Goal: Task Accomplishment & Management: Use online tool/utility

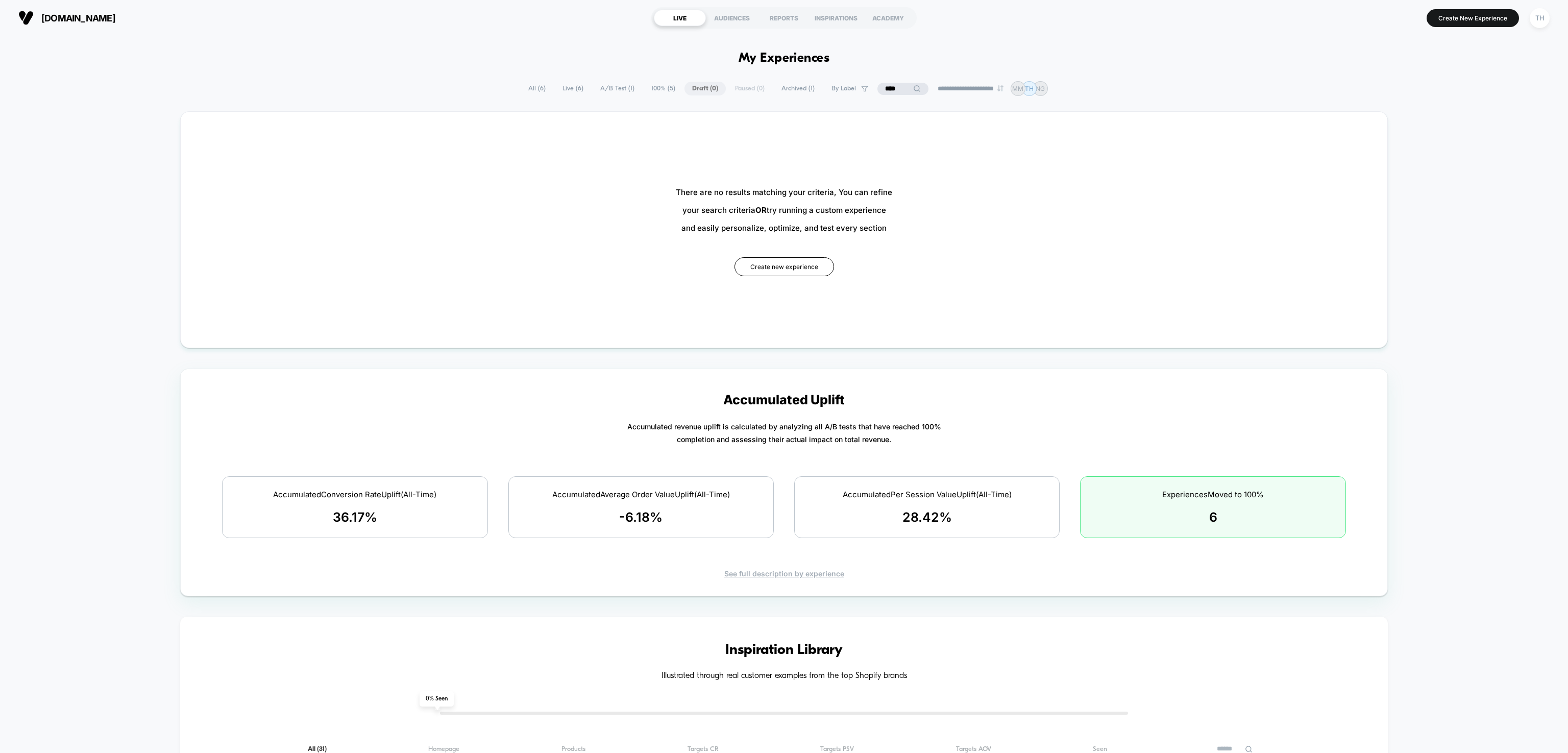
click at [555, 82] on span "Live ( 6 )" at bounding box center [573, 88] width 37 height 14
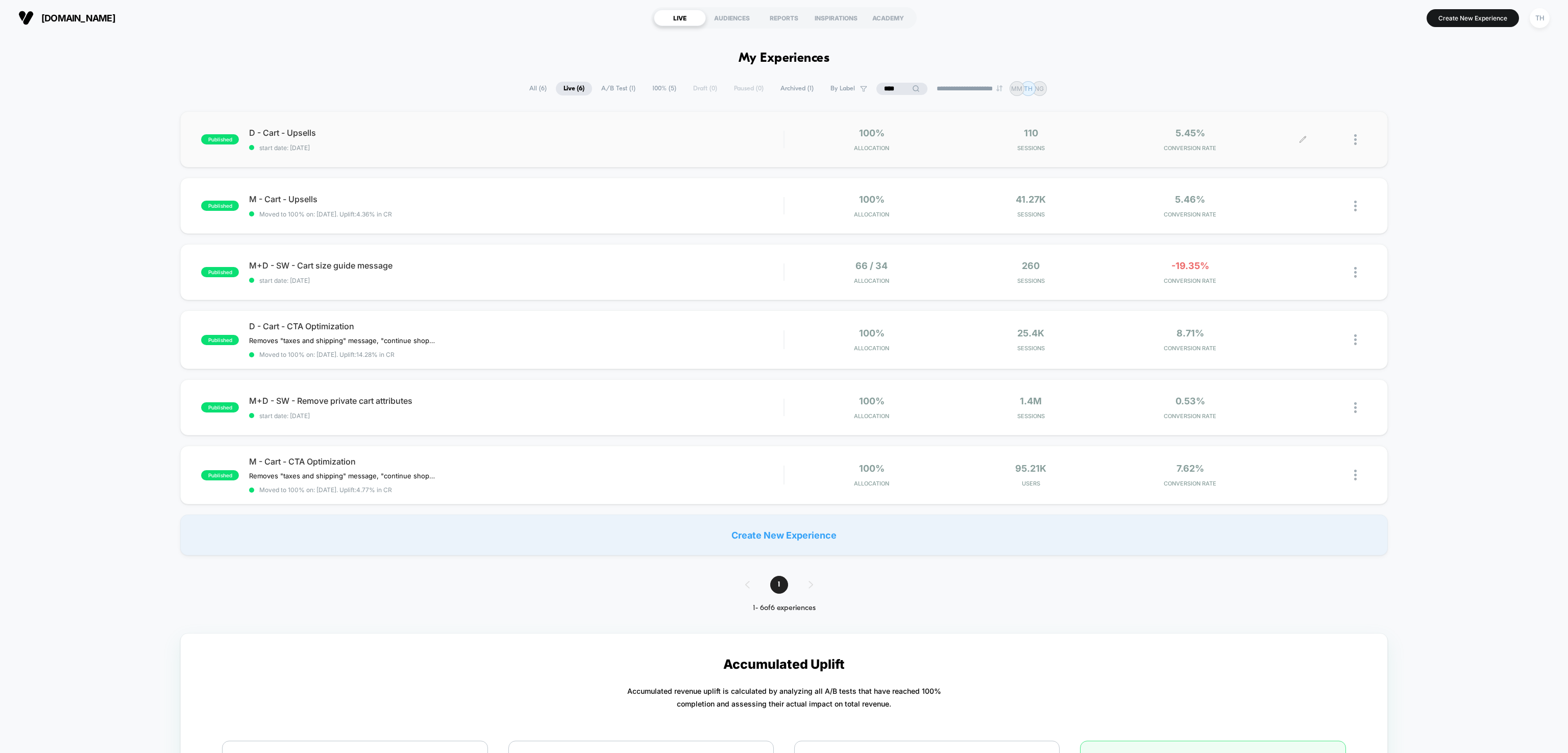
click at [1303, 138] on icon at bounding box center [1303, 139] width 6 height 6
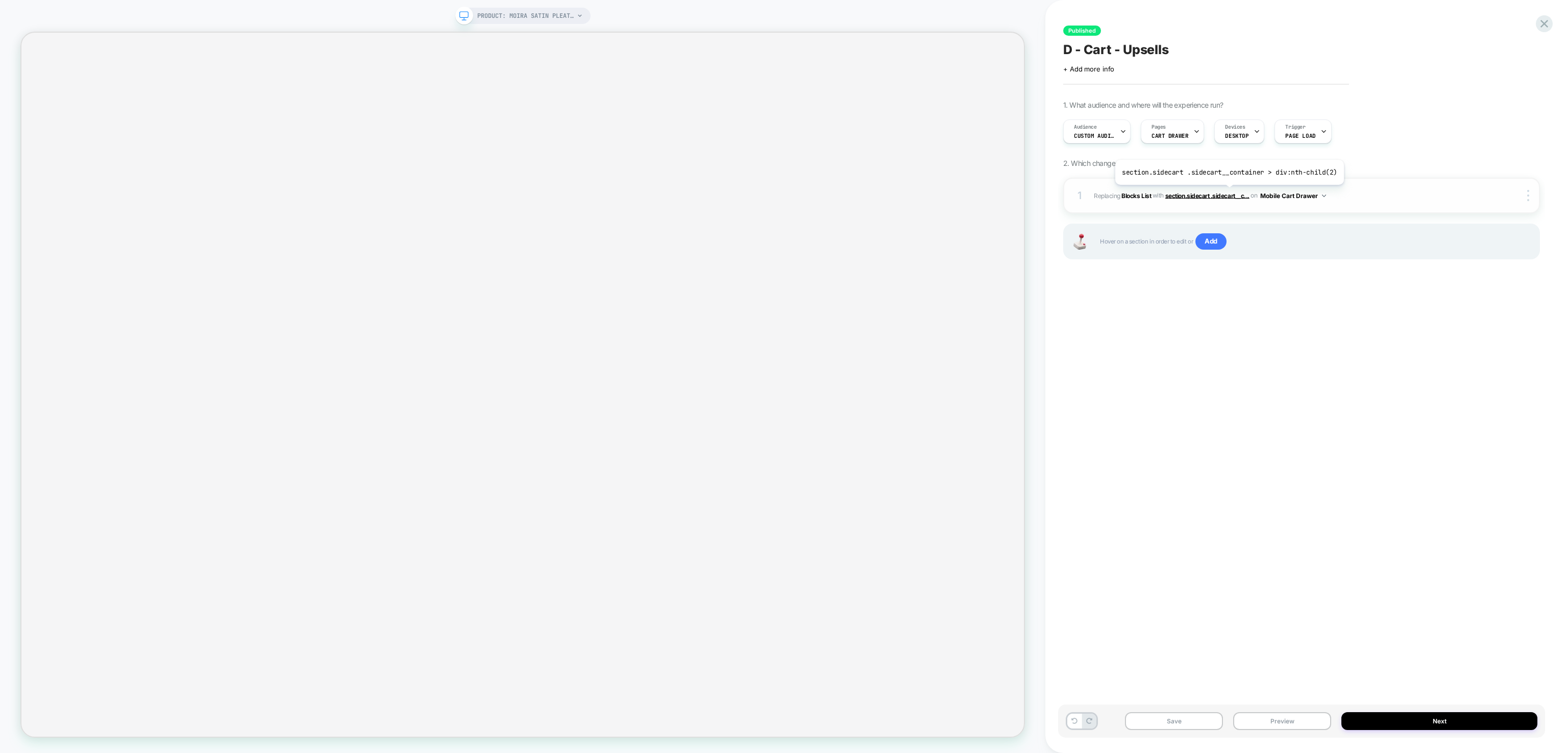
click at [1227, 193] on span "section.sidecart .sidecart__c..." at bounding box center [1207, 195] width 84 height 8
click at [1206, 196] on span "section.sidecart .sidecart__c..." at bounding box center [1207, 195] width 84 height 8
click at [1205, 189] on span "#_loomi_addon_1753115065499_dup1758122313 Replacing Blocks List WITH section.si…" at bounding box center [1292, 195] width 397 height 13
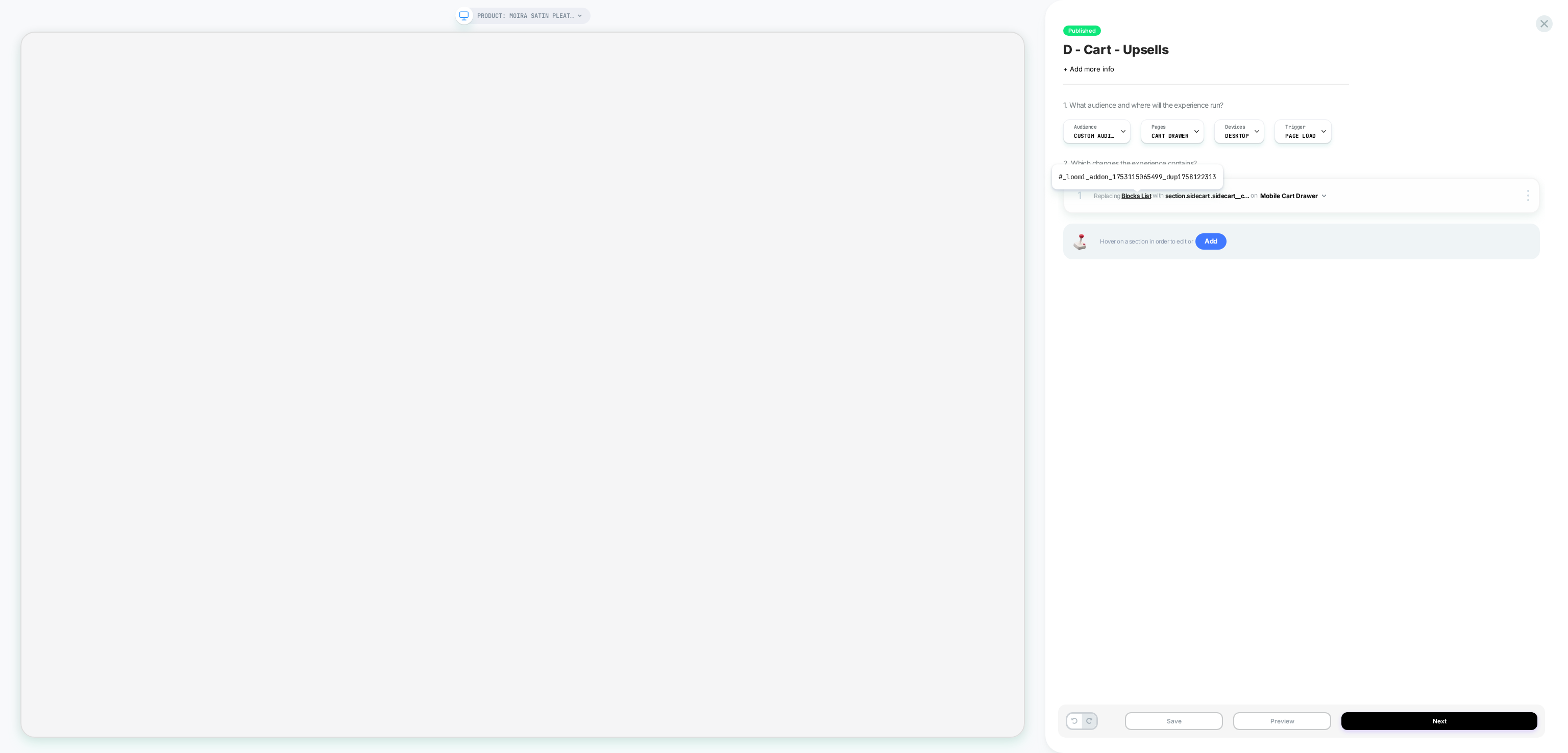
click at [1136, 198] on b "Blocks List" at bounding box center [1136, 195] width 30 height 8
click at [1206, 196] on span "section.sidecart .sidecart__c..." at bounding box center [1207, 195] width 84 height 8
click at [1138, 195] on b "Blocks List" at bounding box center [1136, 195] width 30 height 8
click at [1182, 195] on span "section.sidecart .sidecart__c..." at bounding box center [1207, 195] width 84 height 8
click at [1526, 201] on div "1 #_loomi_addon_1753115065499_dup1758122313 Replacing Blocks List WITH section.…" at bounding box center [1301, 195] width 477 height 36
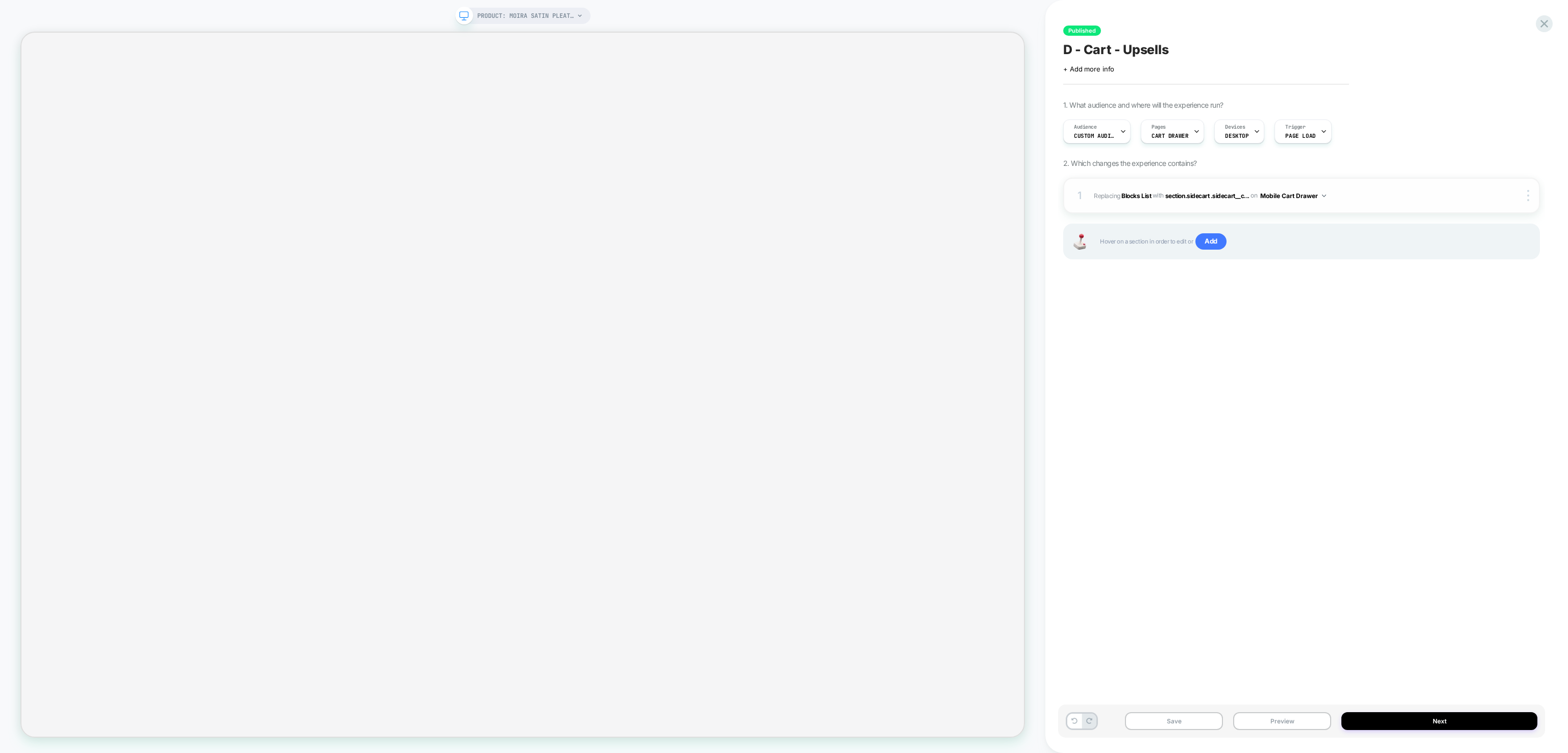
click at [1530, 201] on div "1 #_loomi_addon_1753115065499_dup1758122313 Replacing Blocks List WITH section.…" at bounding box center [1301, 195] width 477 height 36
click at [1528, 192] on img at bounding box center [1528, 195] width 2 height 11
click at [1530, 196] on div at bounding box center [1530, 195] width 19 height 11
click at [1332, 194] on span "#_loomi_addon_1753115065499_dup1758122313 Replacing Blocks List WITH section.si…" at bounding box center [1292, 195] width 397 height 13
click at [1322, 194] on button "Mobile Cart Drawer" at bounding box center [1293, 195] width 66 height 13
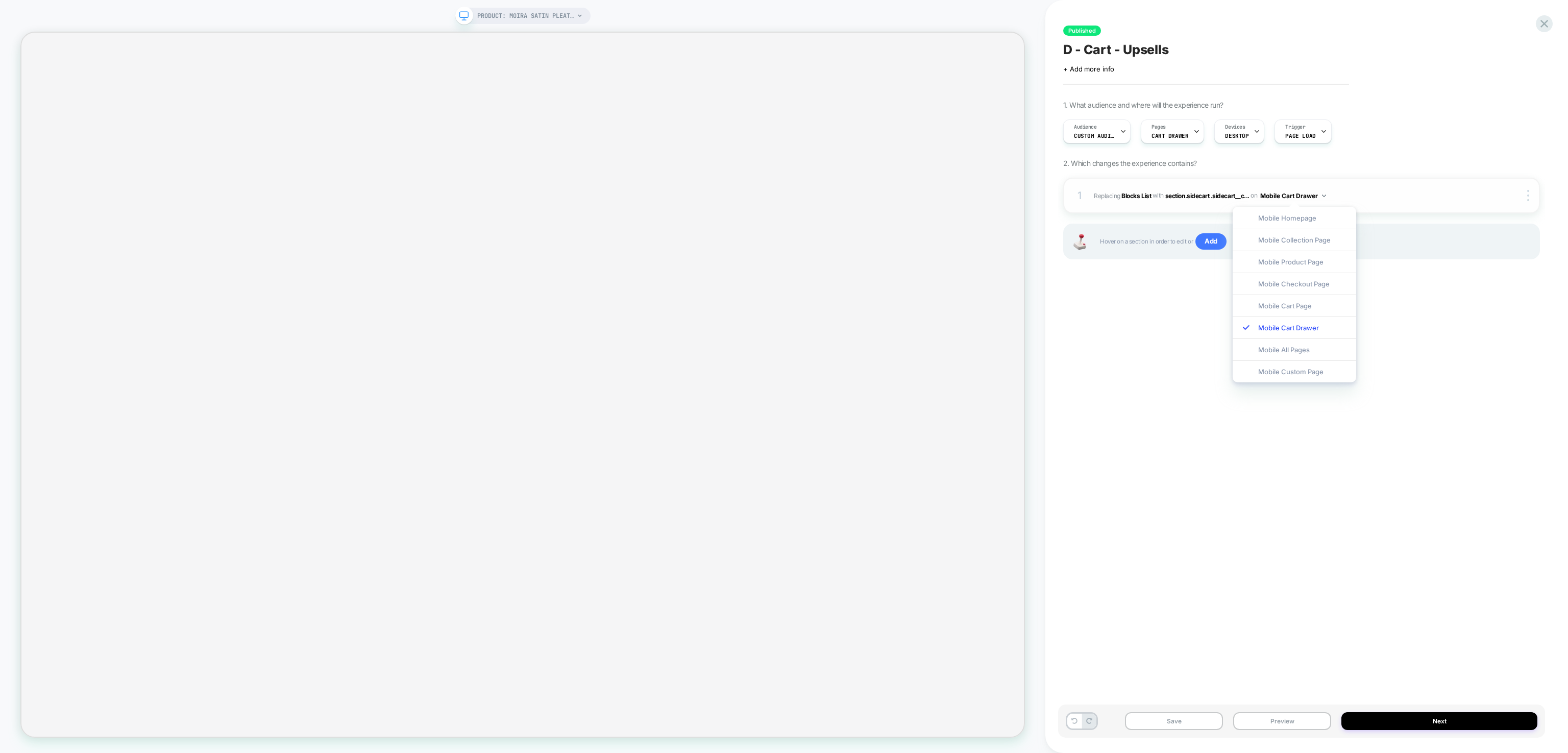
click at [1322, 194] on button "Mobile Cart Drawer" at bounding box center [1293, 195] width 66 height 13
click at [1217, 193] on span "section.sidecart .sidecart__c..." at bounding box center [1207, 195] width 84 height 8
click at [1139, 194] on b "Blocks List" at bounding box center [1136, 195] width 30 height 8
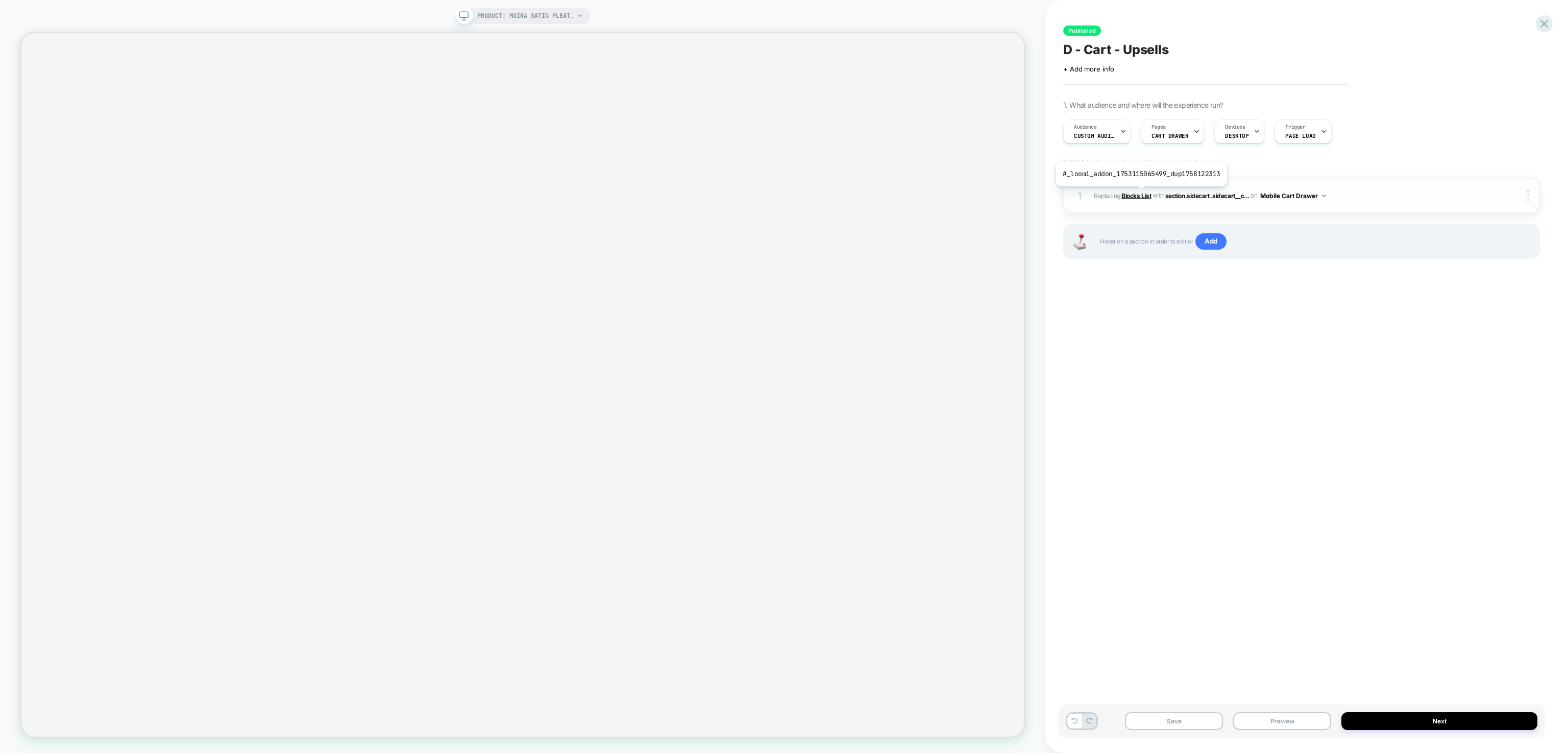
click at [1139, 194] on b "Blocks List" at bounding box center [1136, 195] width 30 height 8
click at [1186, 195] on span "section.sidecart .sidecart__c..." at bounding box center [1207, 195] width 84 height 8
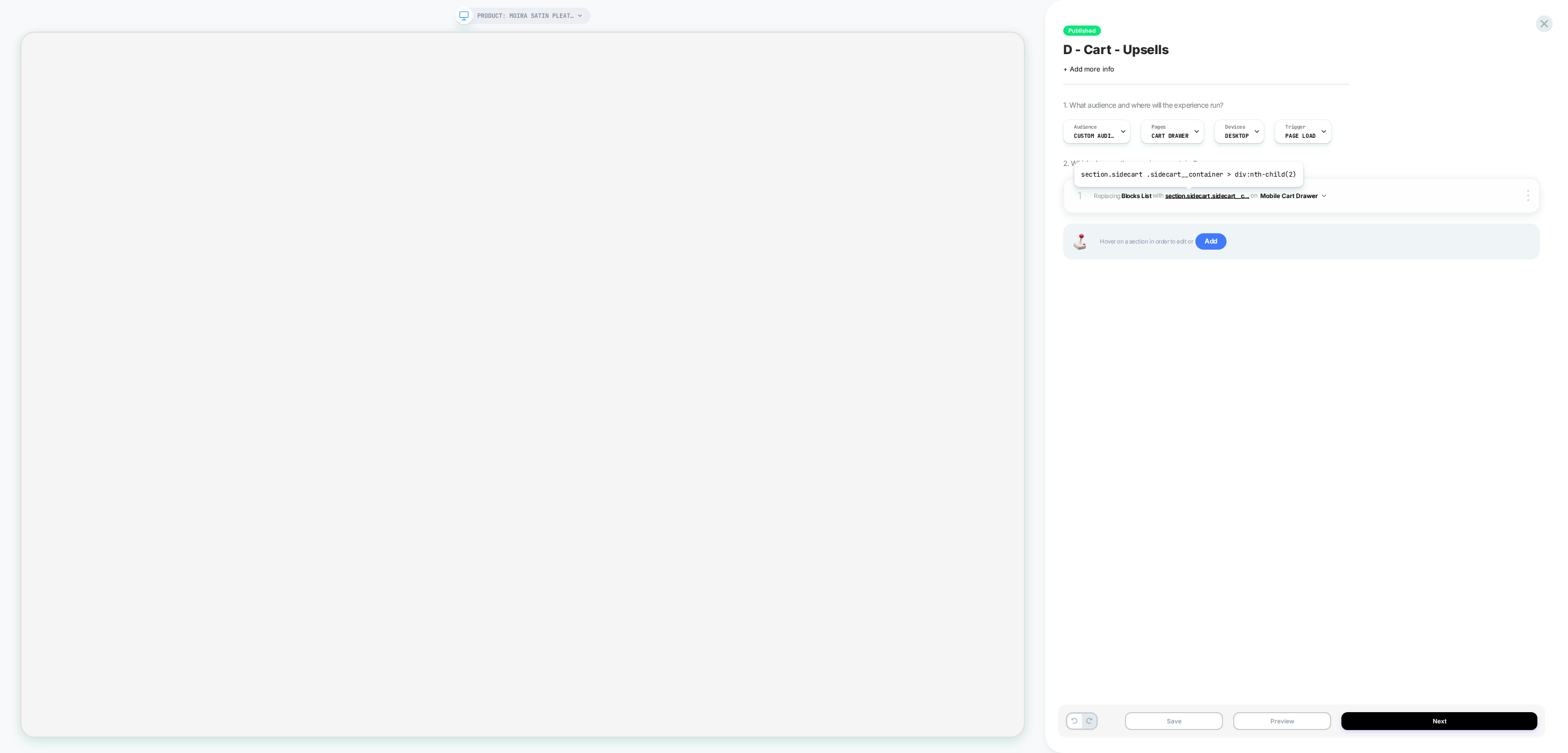
click at [1186, 195] on span "section.sidecart .sidecart__c..." at bounding box center [1207, 195] width 84 height 8
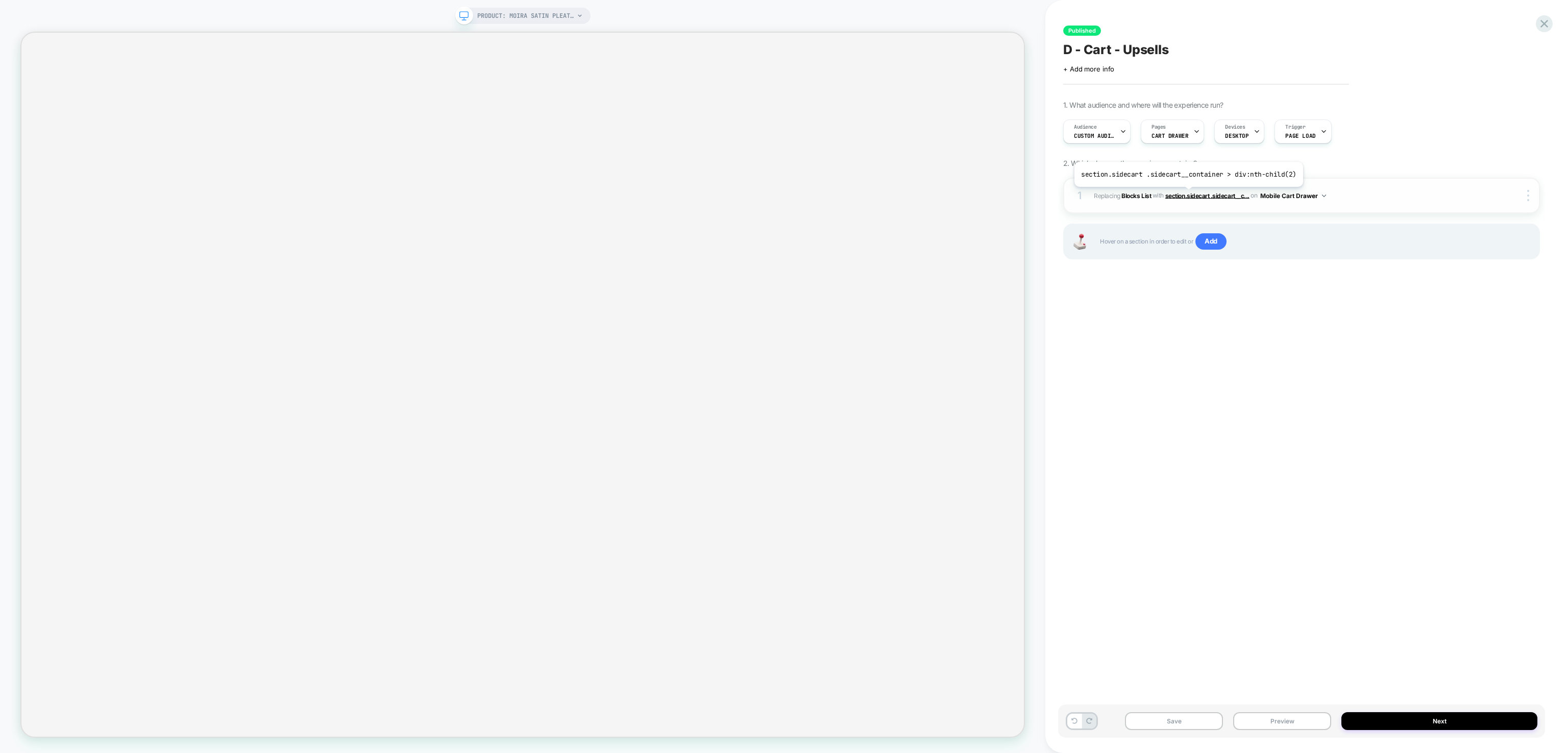
click at [1186, 195] on span "section.sidecart .sidecart__c..." at bounding box center [1207, 195] width 84 height 8
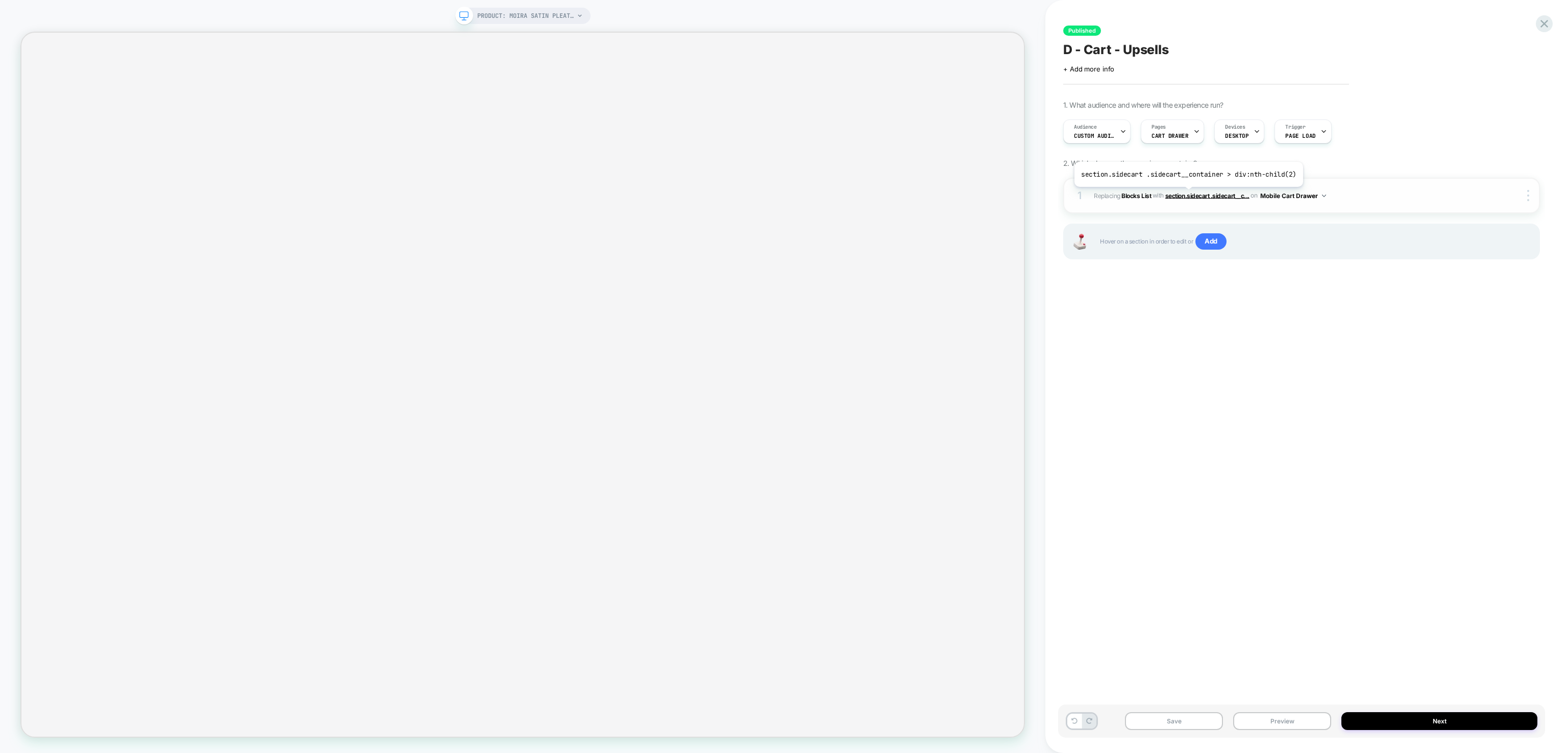
click at [1186, 195] on span "section.sidecart .sidecart__c..." at bounding box center [1207, 195] width 84 height 8
click at [1547, 24] on icon at bounding box center [1544, 24] width 14 height 14
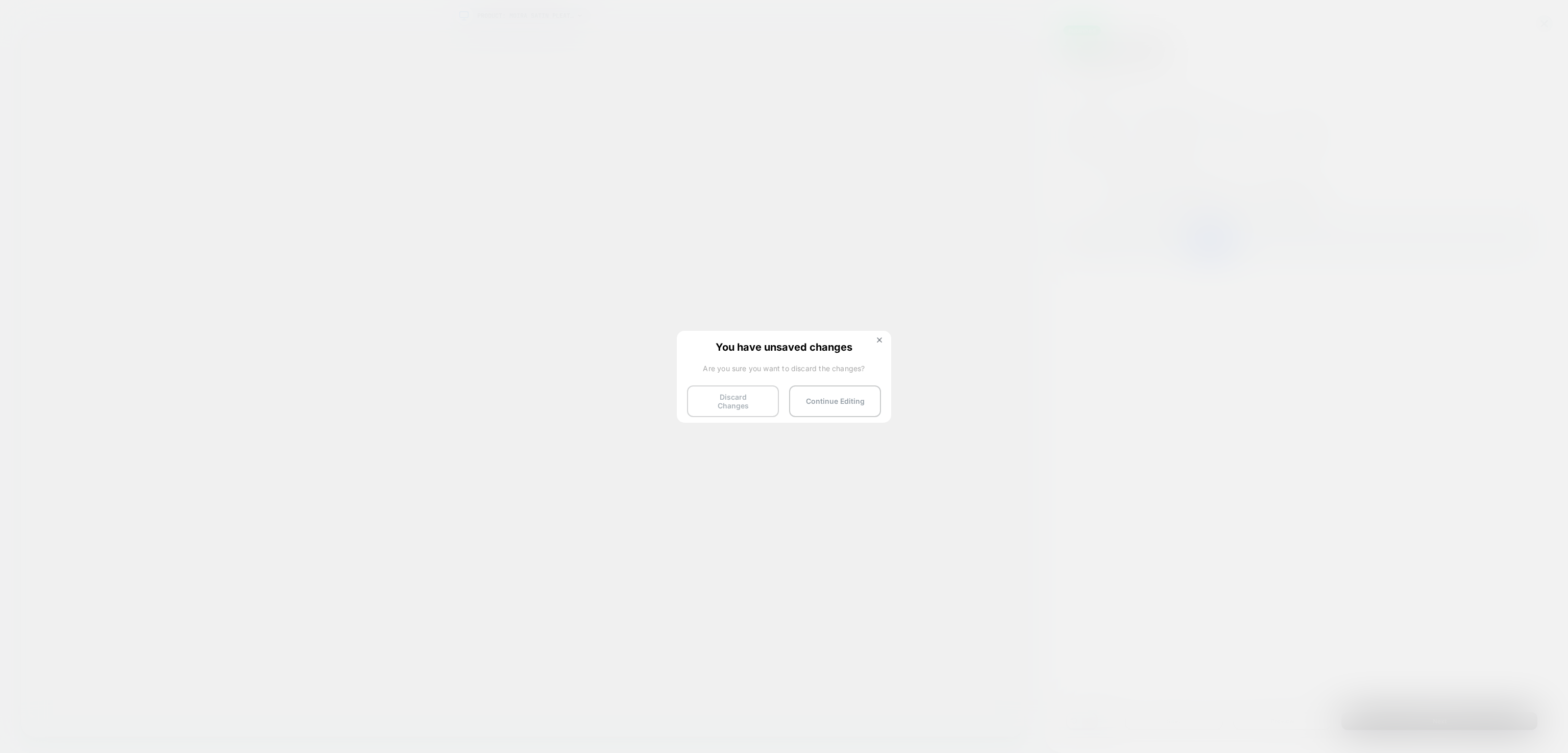
click at [738, 401] on button "Discard Changes" at bounding box center [733, 401] width 92 height 32
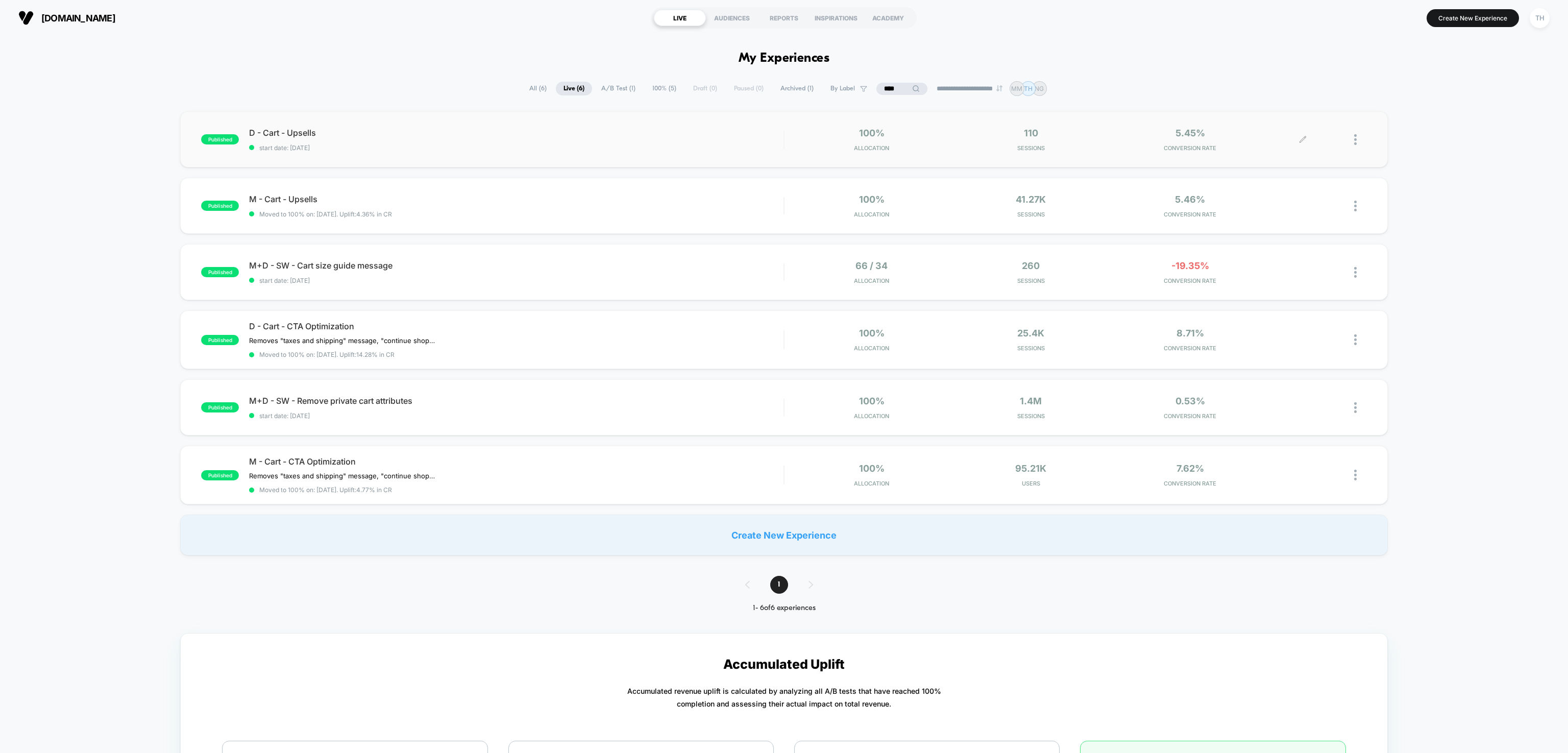
click at [1301, 138] on icon at bounding box center [1303, 139] width 8 height 8
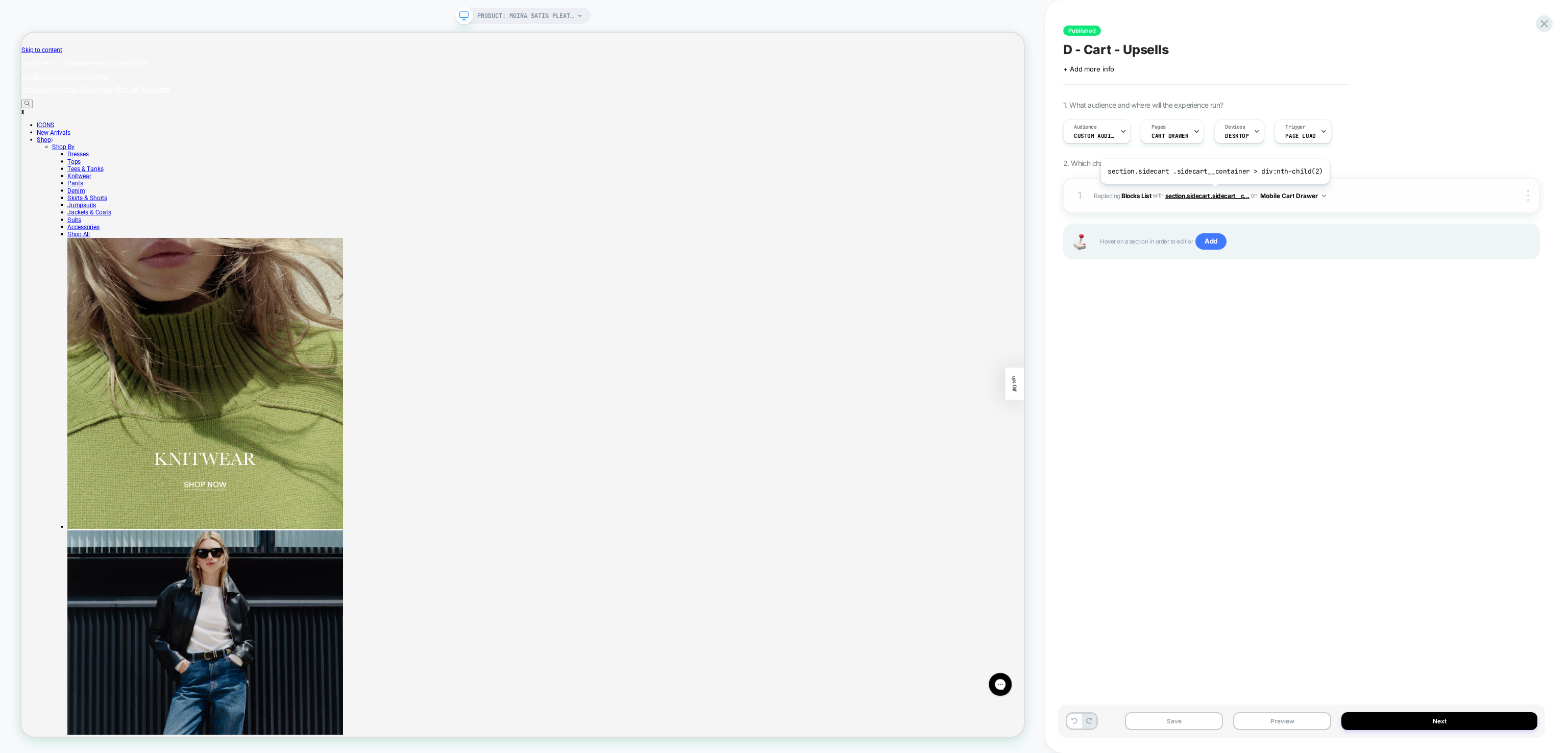
click at [1213, 192] on span "section.sidecart .sidecart__c..." at bounding box center [1207, 195] width 84 height 8
click at [1216, 195] on span "section.sidecart .sidecart__c..." at bounding box center [1207, 195] width 84 height 8
click at [1533, 196] on div at bounding box center [1530, 195] width 19 height 11
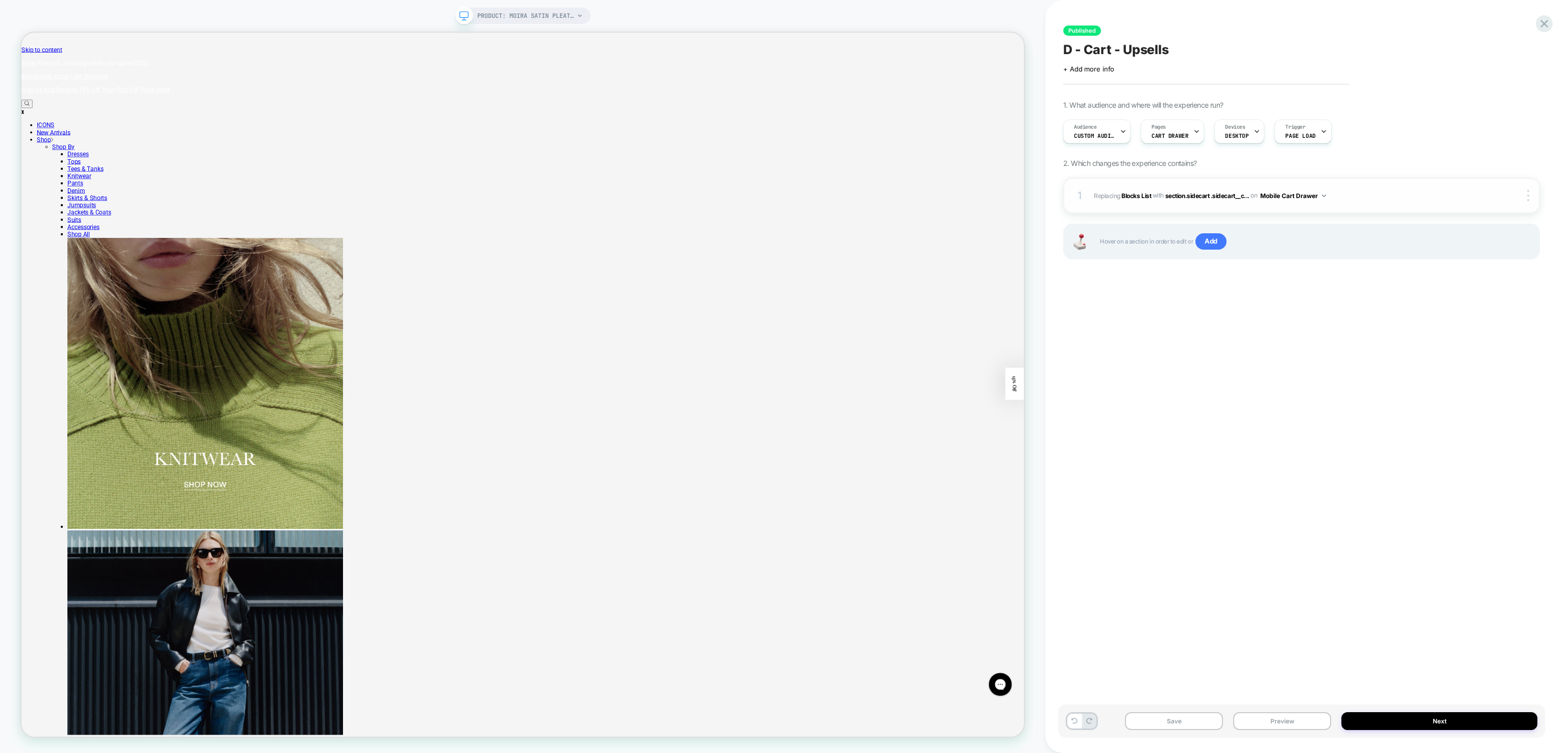
click at [1371, 200] on span "#_loomi_addon_1753115065499_dup1758122313 Replacing Blocks List WITH section.si…" at bounding box center [1292, 195] width 397 height 13
click at [1541, 27] on icon at bounding box center [1544, 24] width 14 height 14
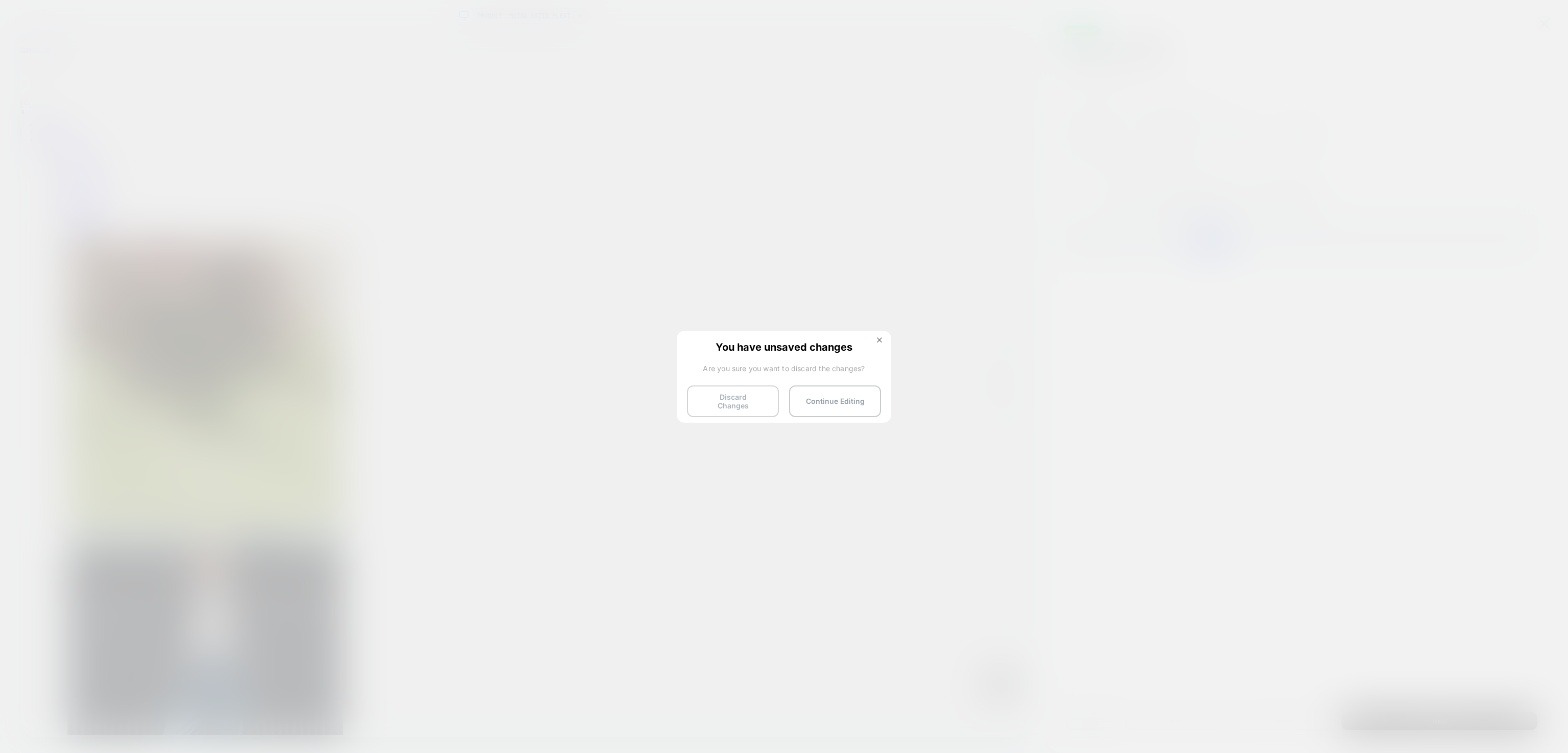
click at [754, 398] on button "Discard Changes" at bounding box center [733, 401] width 92 height 32
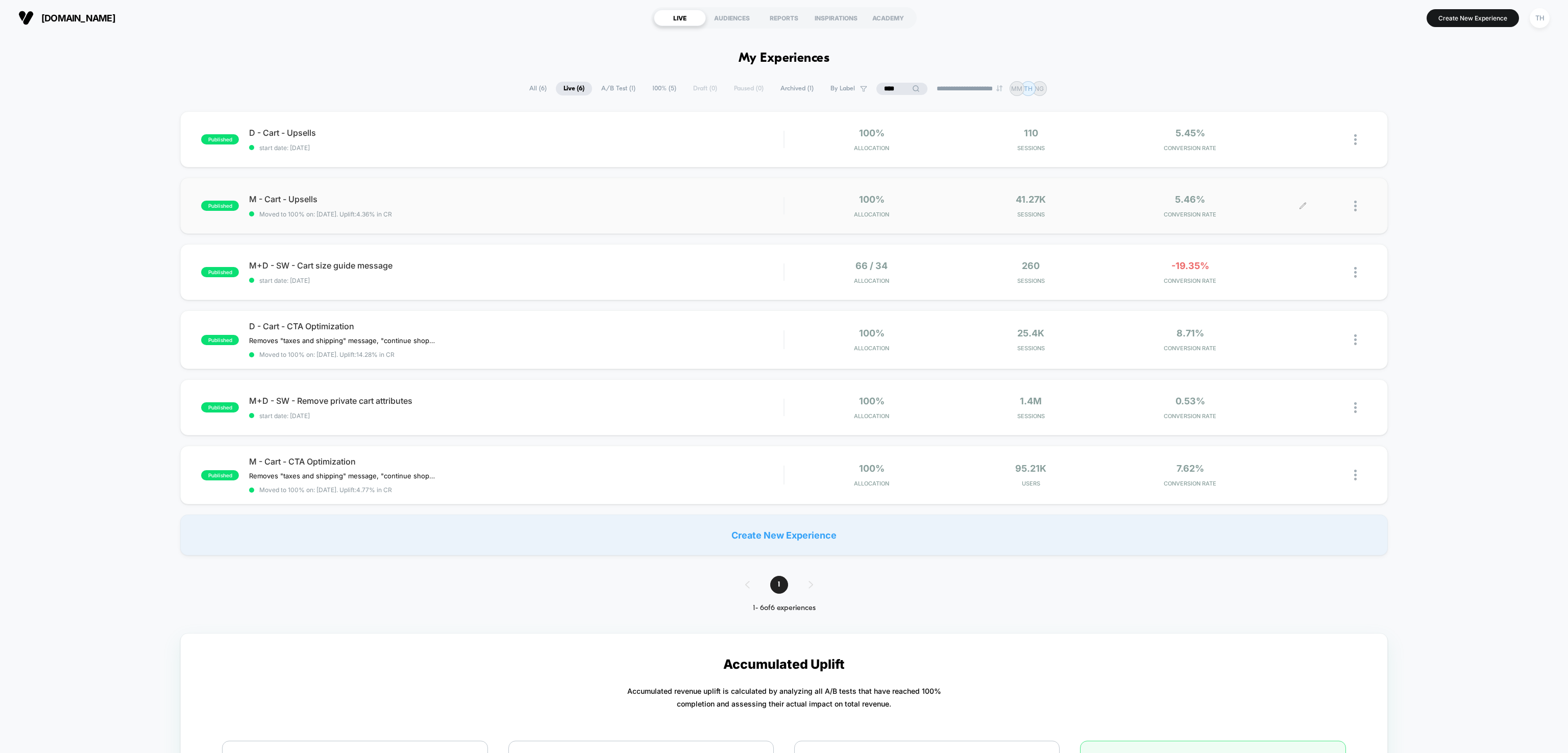
click at [1303, 206] on icon at bounding box center [1303, 206] width 6 height 6
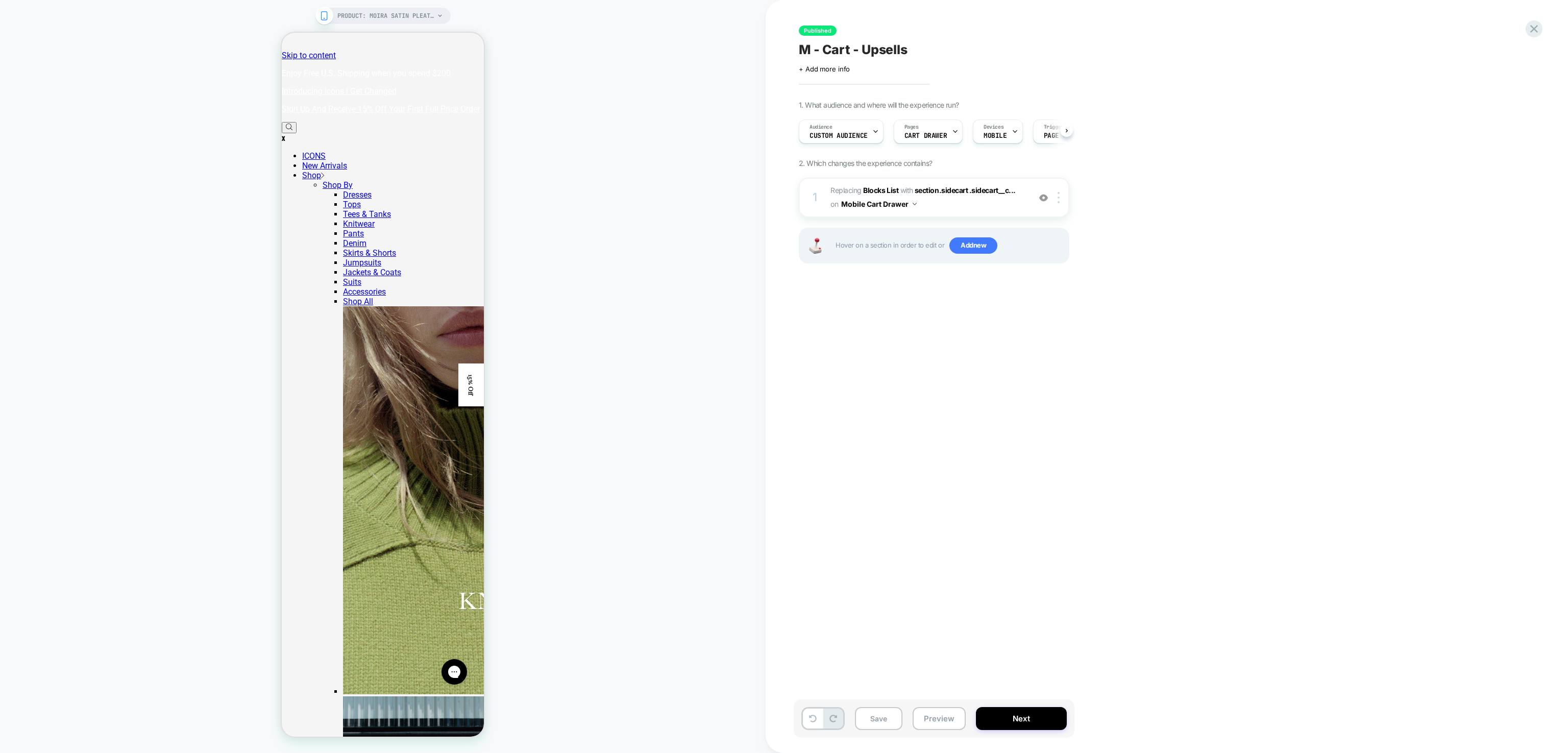
scroll to position [0, 1]
click at [956, 187] on span "section.sidecart .sidecart__c..." at bounding box center [965, 190] width 101 height 9
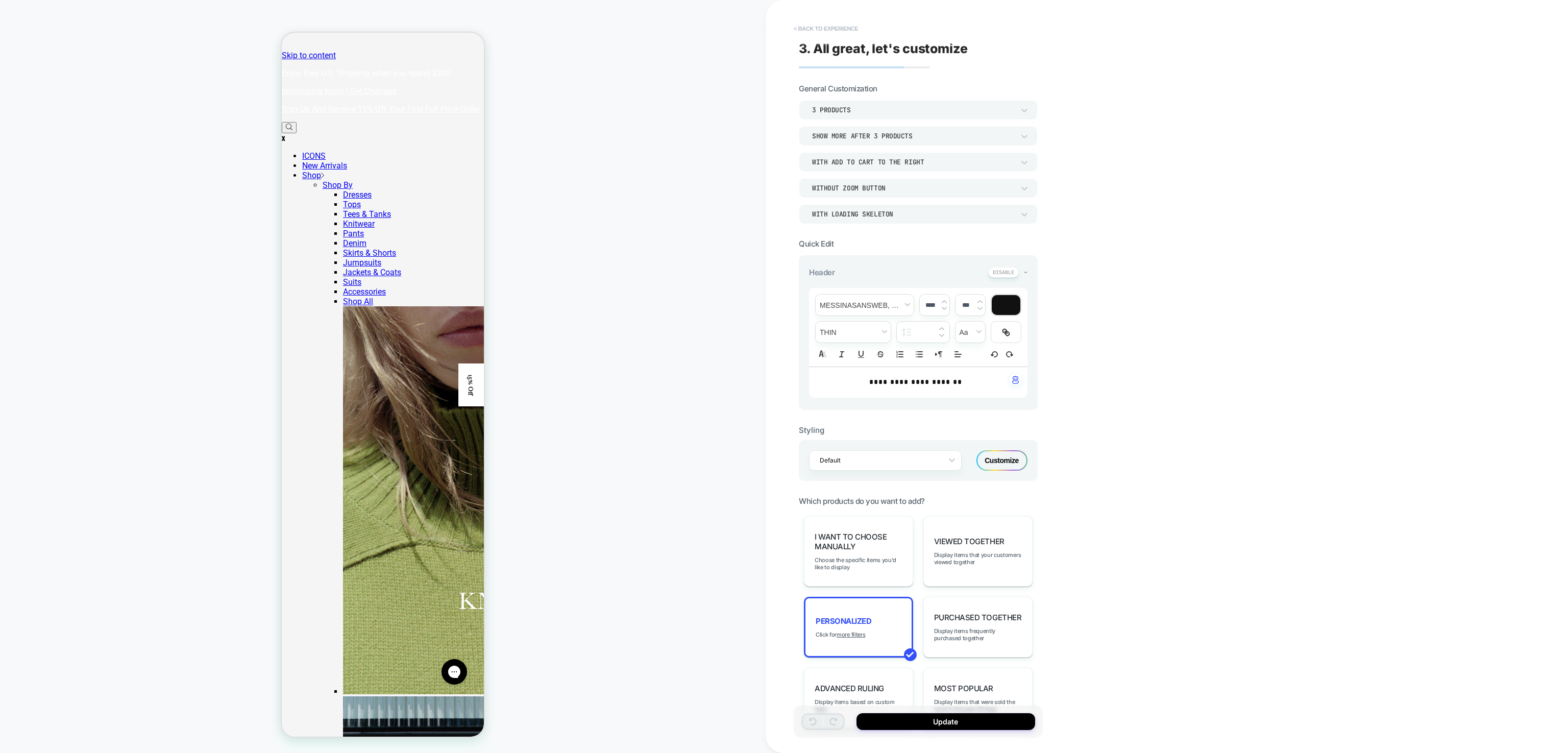
click at [802, 23] on button "< Back to experience" at bounding box center [826, 29] width 74 height 16
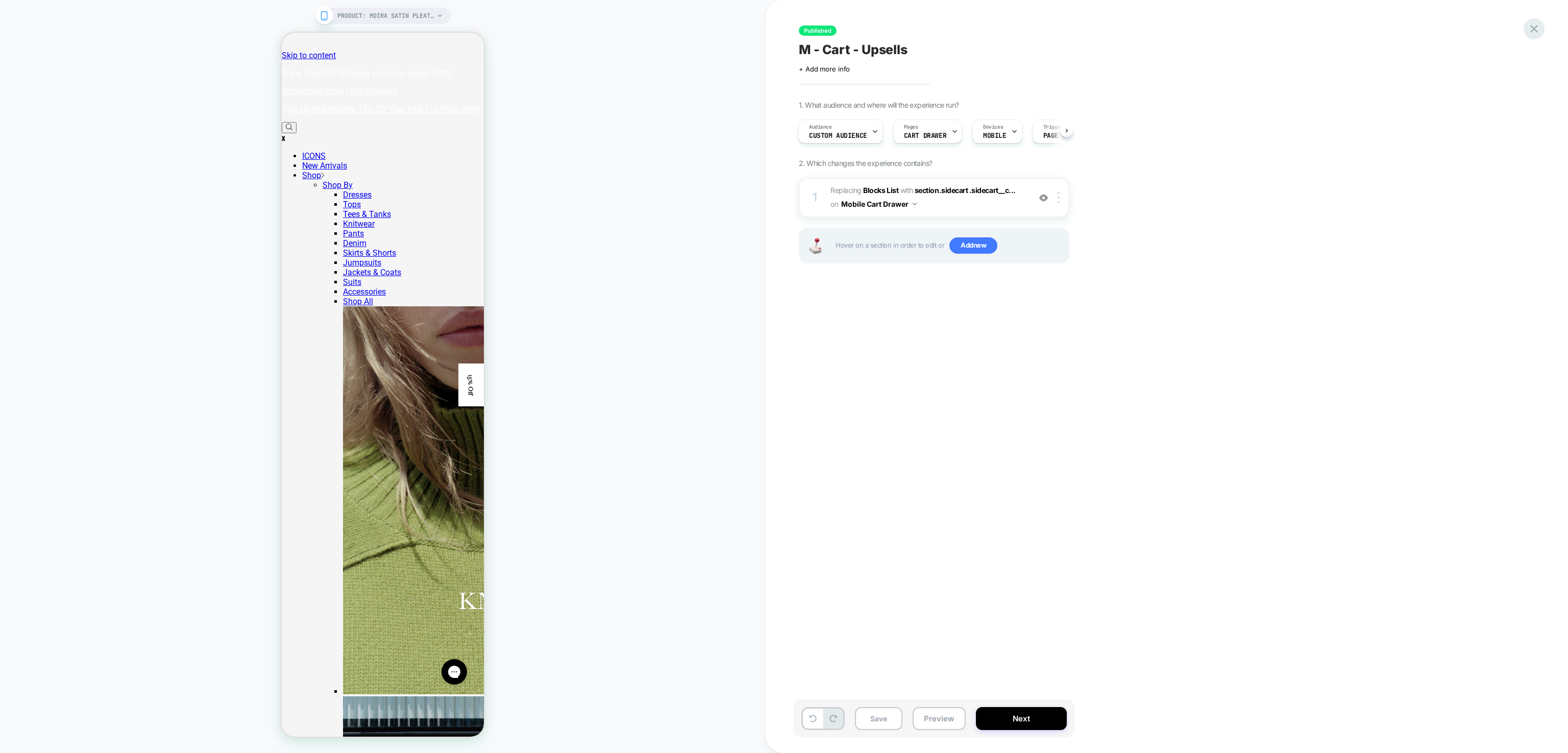
click at [1533, 27] on icon at bounding box center [1534, 29] width 8 height 8
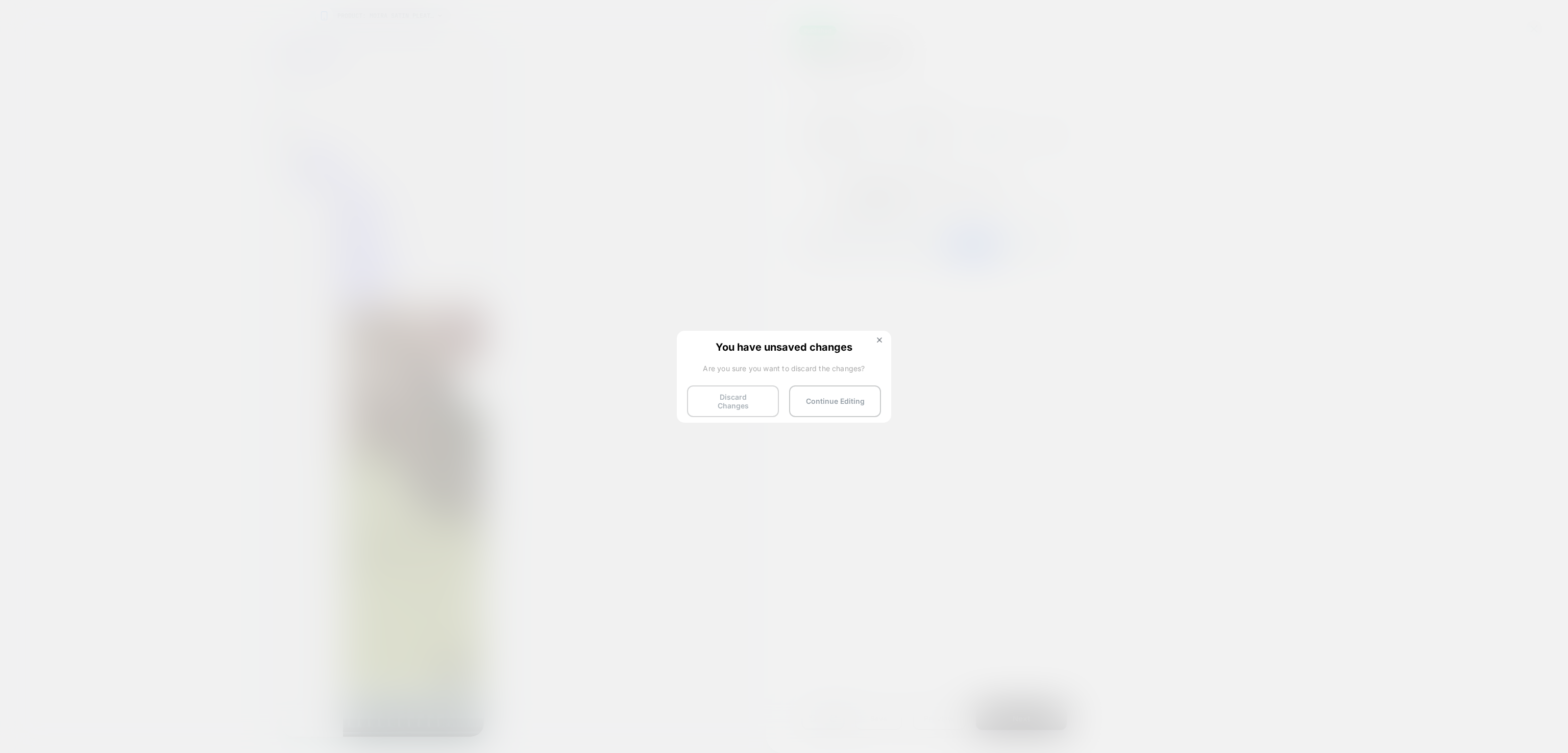
click at [749, 405] on button "Discard Changes" at bounding box center [733, 401] width 92 height 32
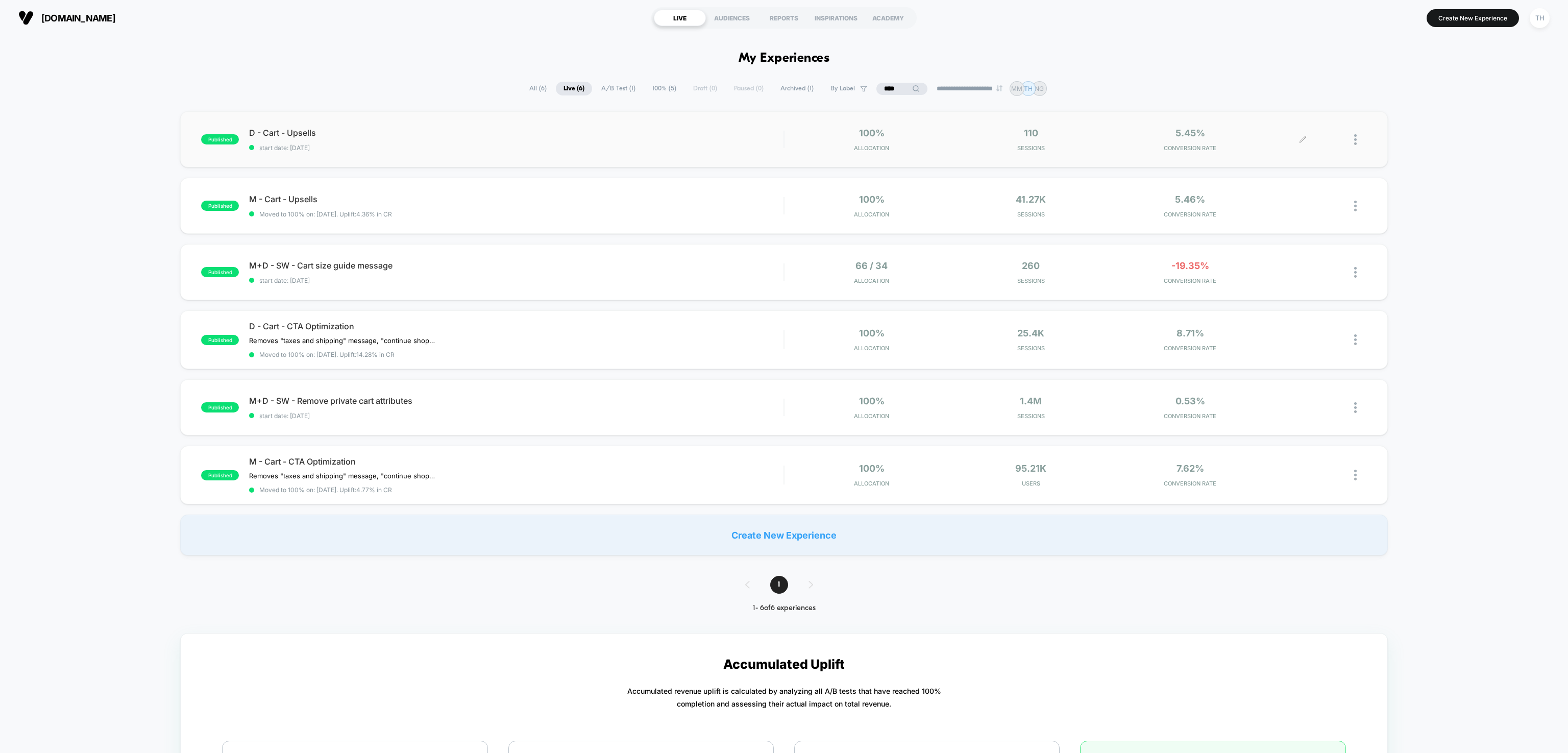
click at [1301, 139] on icon at bounding box center [1303, 139] width 6 height 6
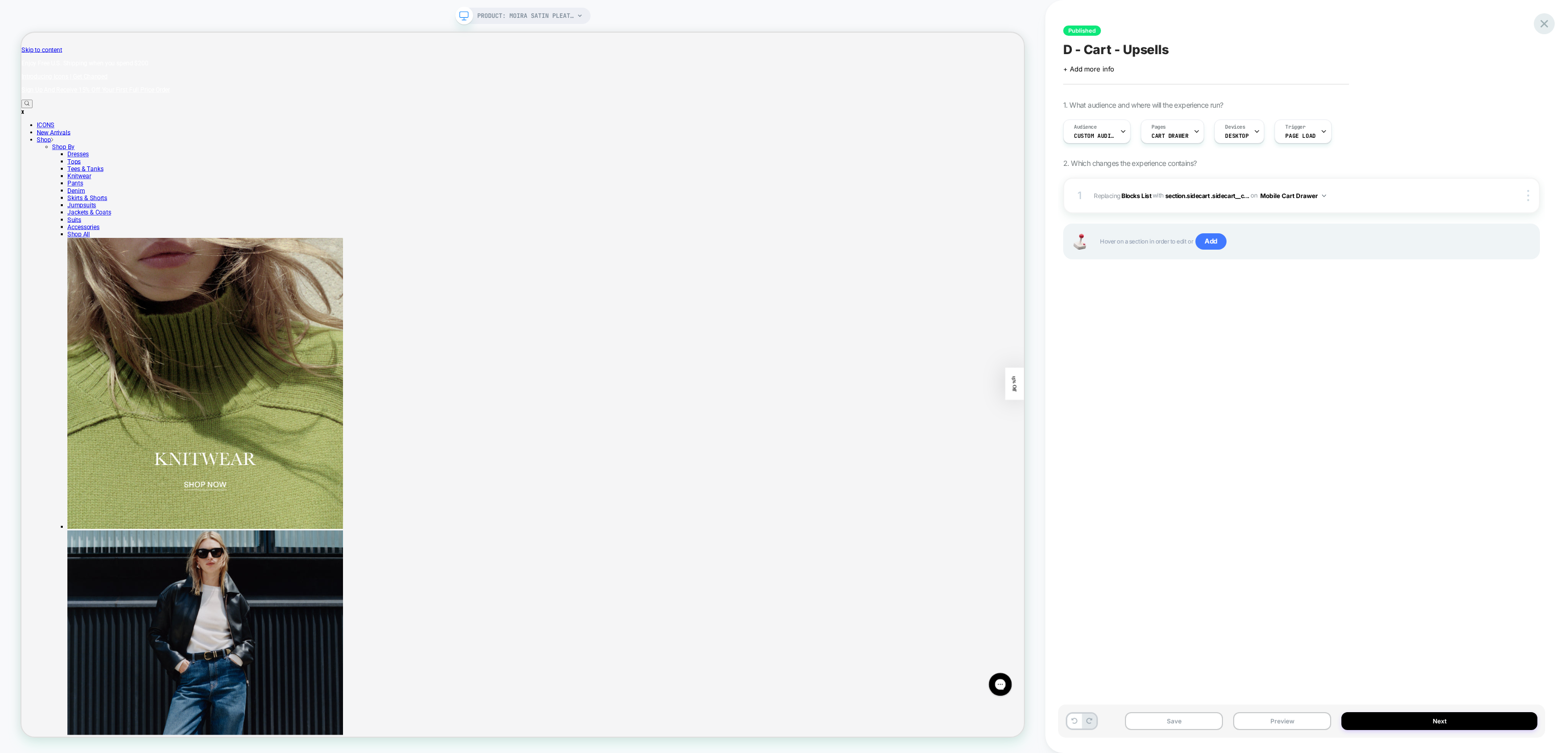
click at [1544, 15] on div at bounding box center [1544, 24] width 21 height 21
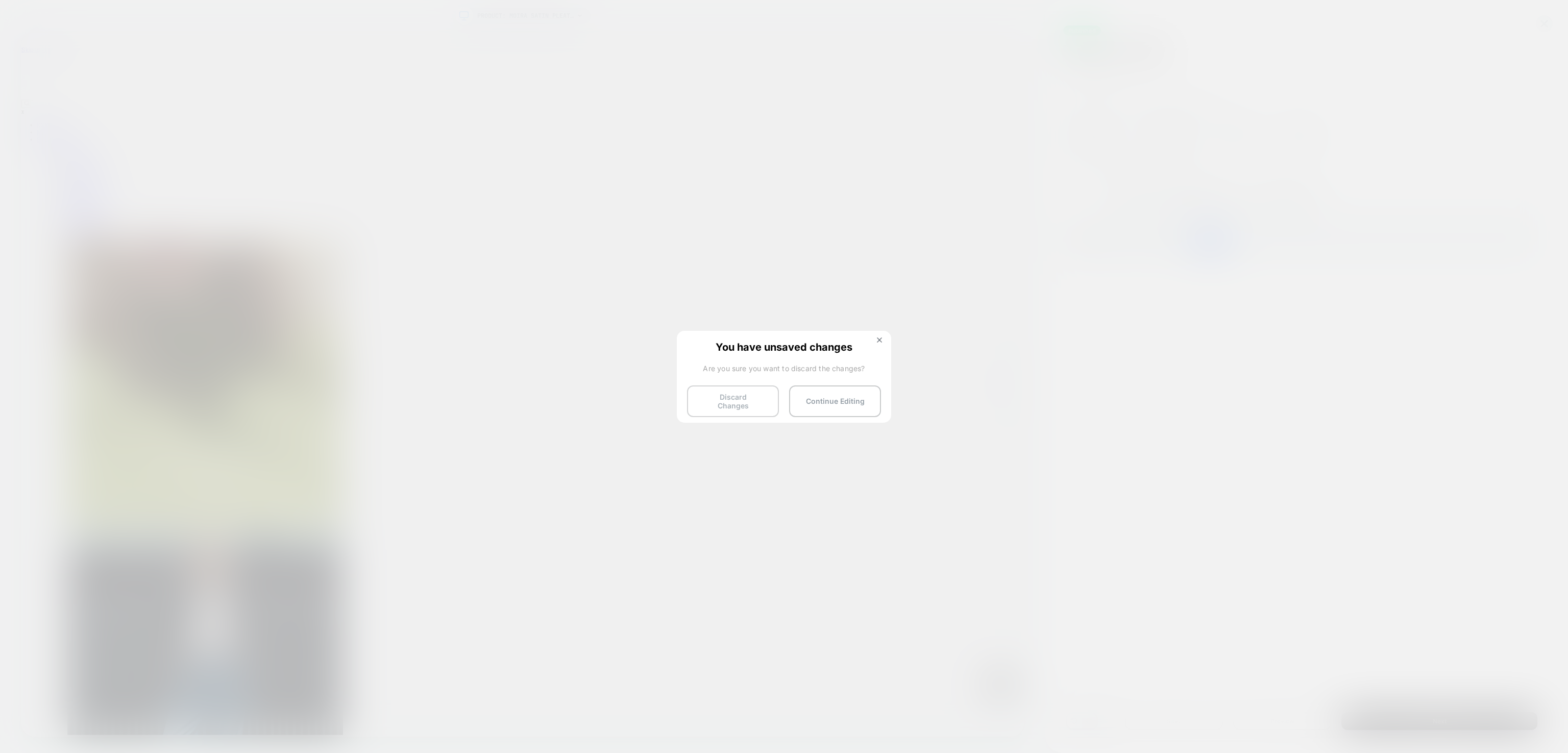
click at [741, 390] on button "Discard Changes" at bounding box center [733, 401] width 92 height 32
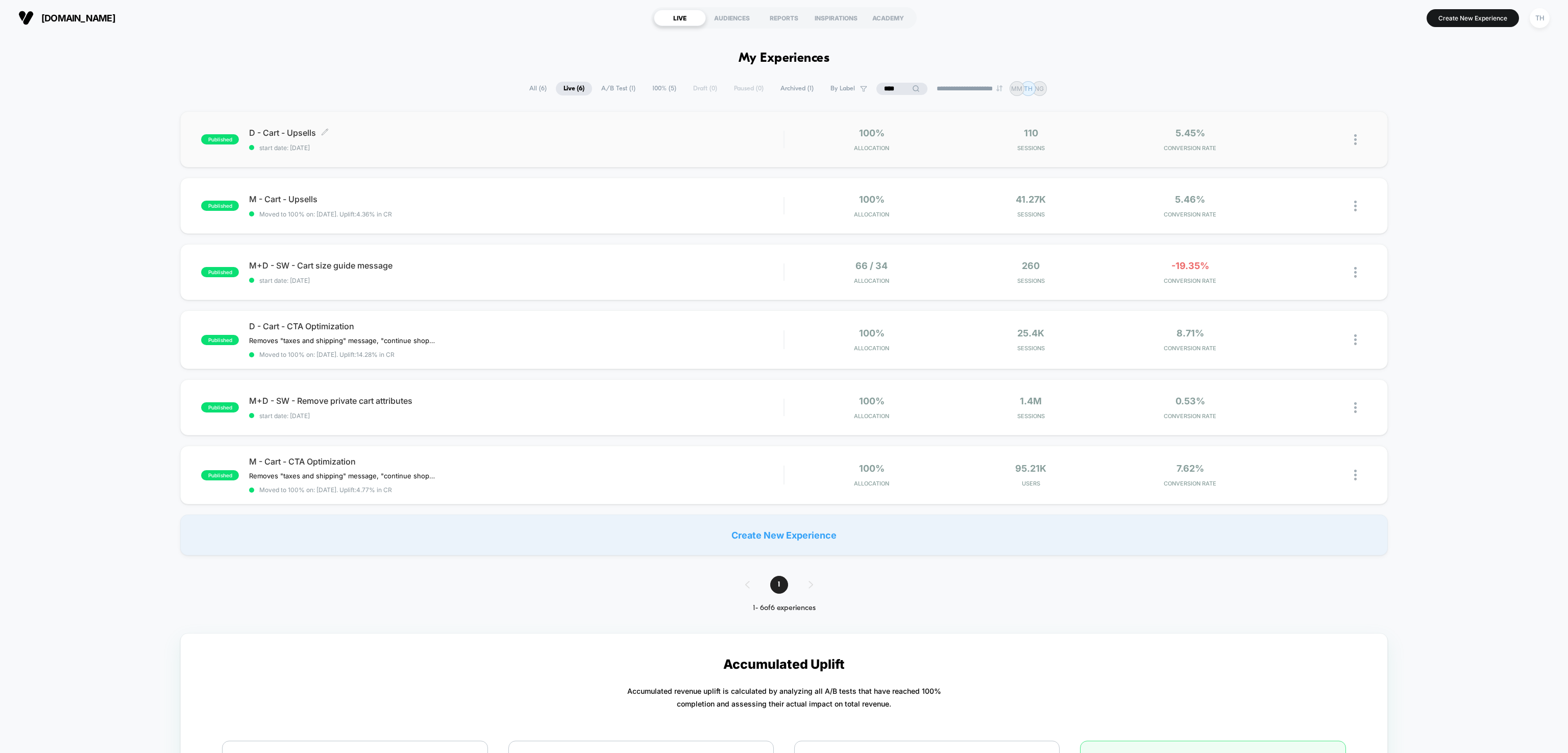
click at [296, 132] on span "D - Cart - Upsells Click to edit experience details" at bounding box center [516, 133] width 534 height 10
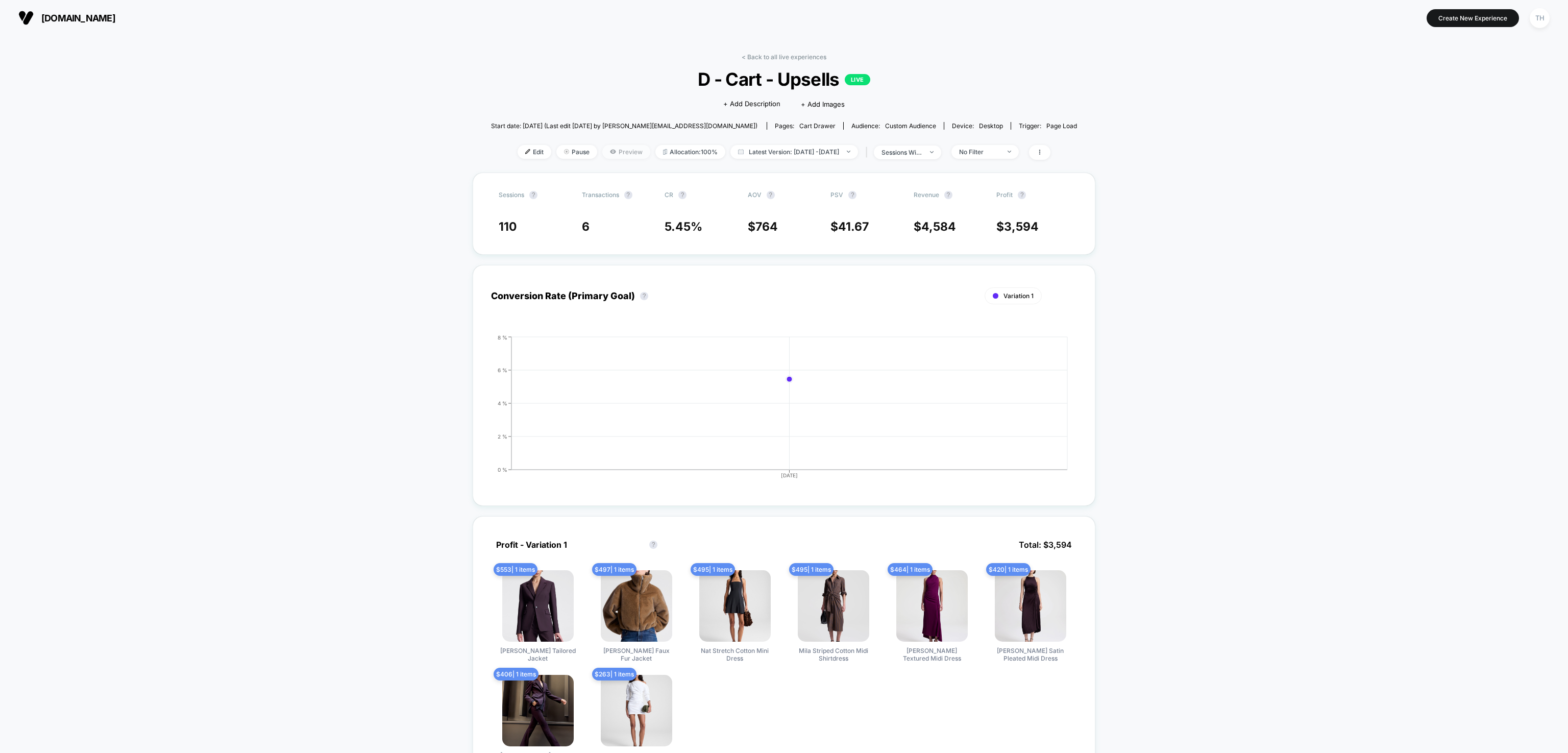
click at [602, 154] on span "Preview" at bounding box center [626, 152] width 48 height 14
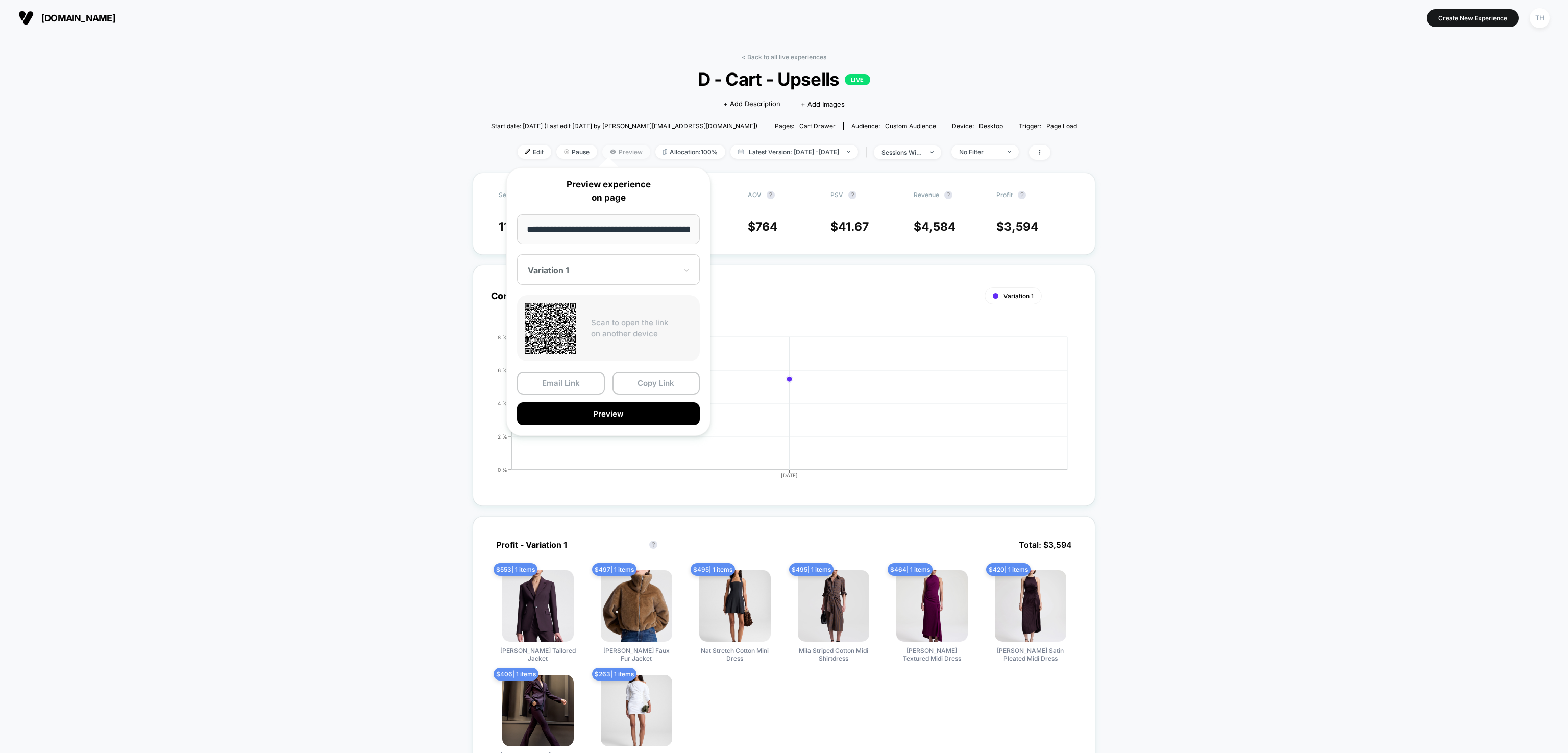
scroll to position [0, 46]
click at [598, 412] on button "Preview" at bounding box center [608, 414] width 183 height 23
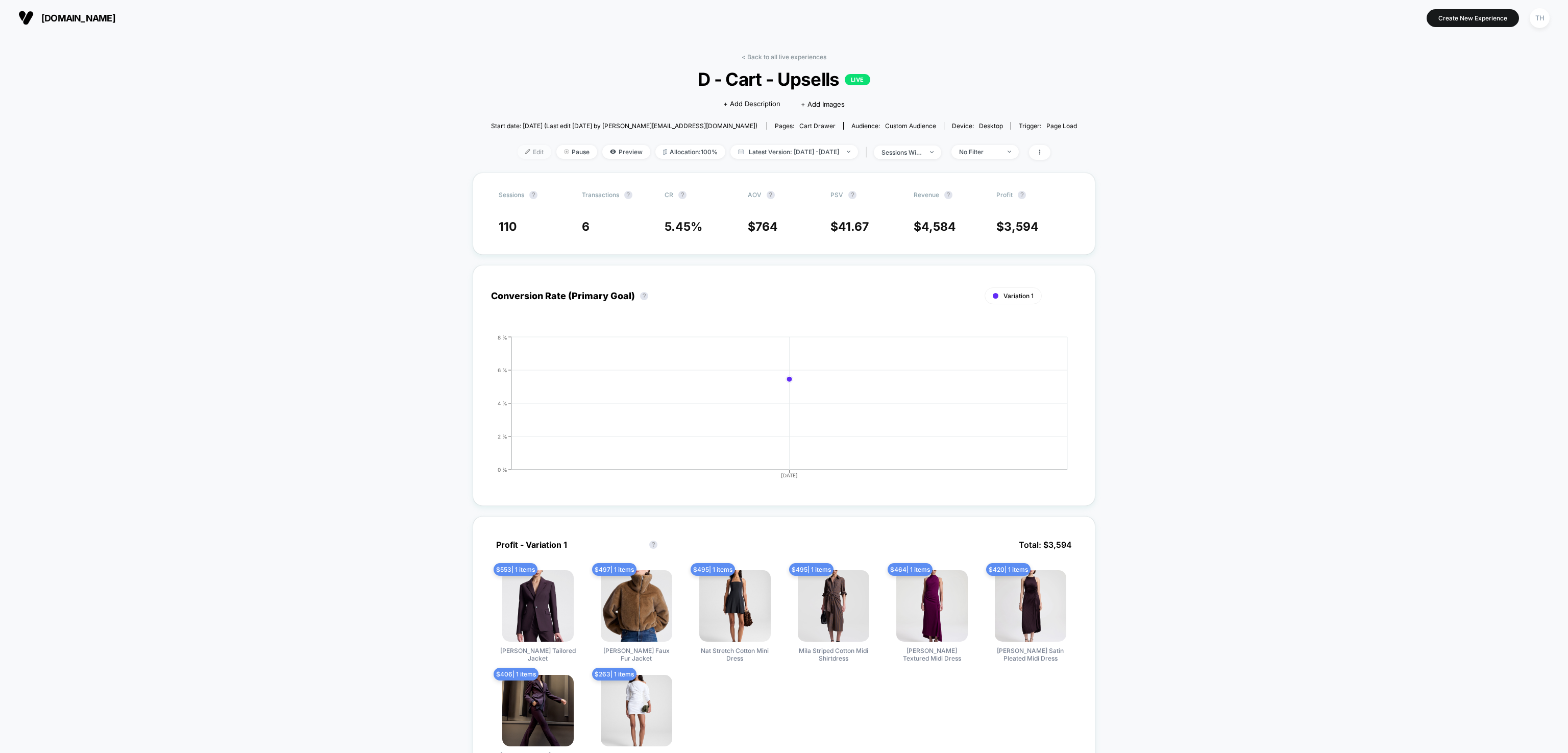
click at [517, 151] on span "Edit" at bounding box center [534, 152] width 33 height 14
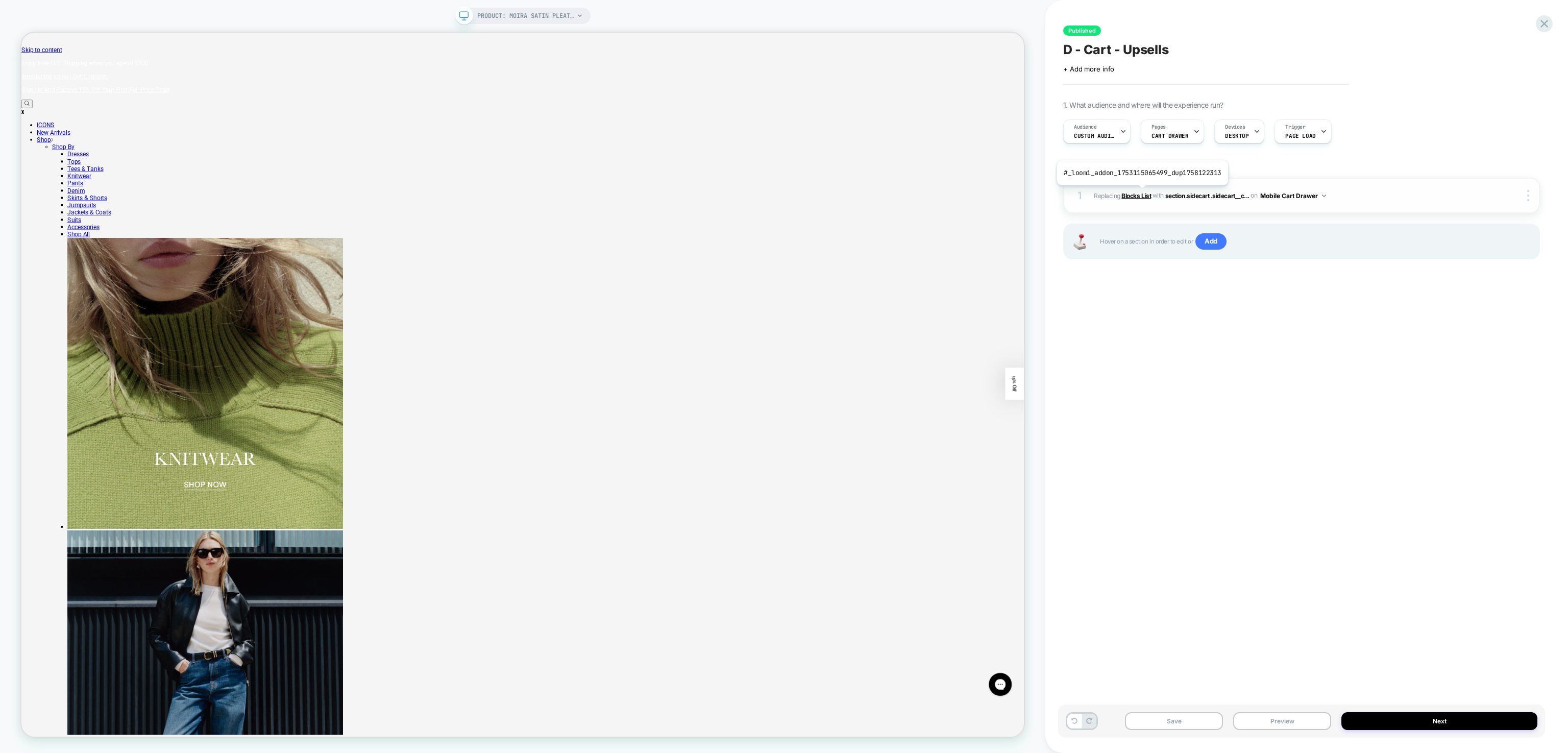
click at [1141, 193] on b "Blocks List" at bounding box center [1136, 195] width 30 height 8
click at [1195, 197] on span "section.sidecart .sidecart__c..." at bounding box center [1207, 195] width 84 height 8
